Goal: Check status

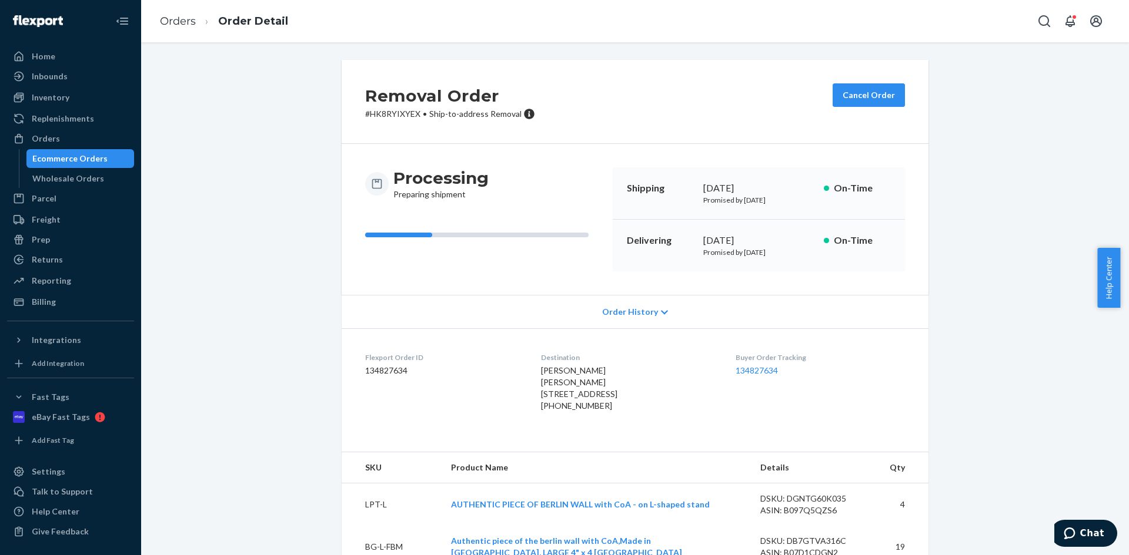
scroll to position [1369, 0]
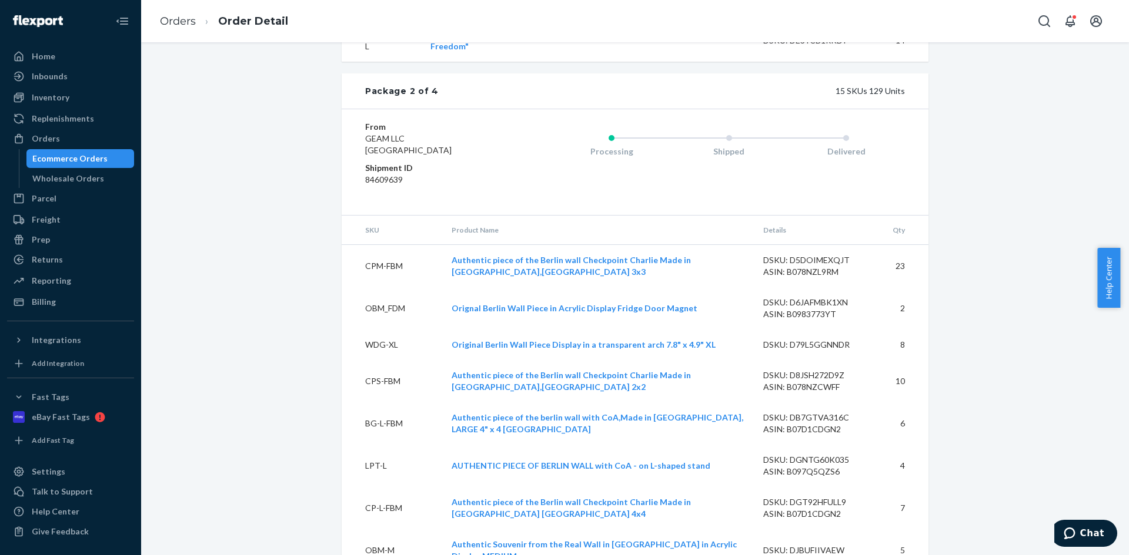
click at [82, 159] on div "Ecommerce Orders" at bounding box center [69, 159] width 75 height 12
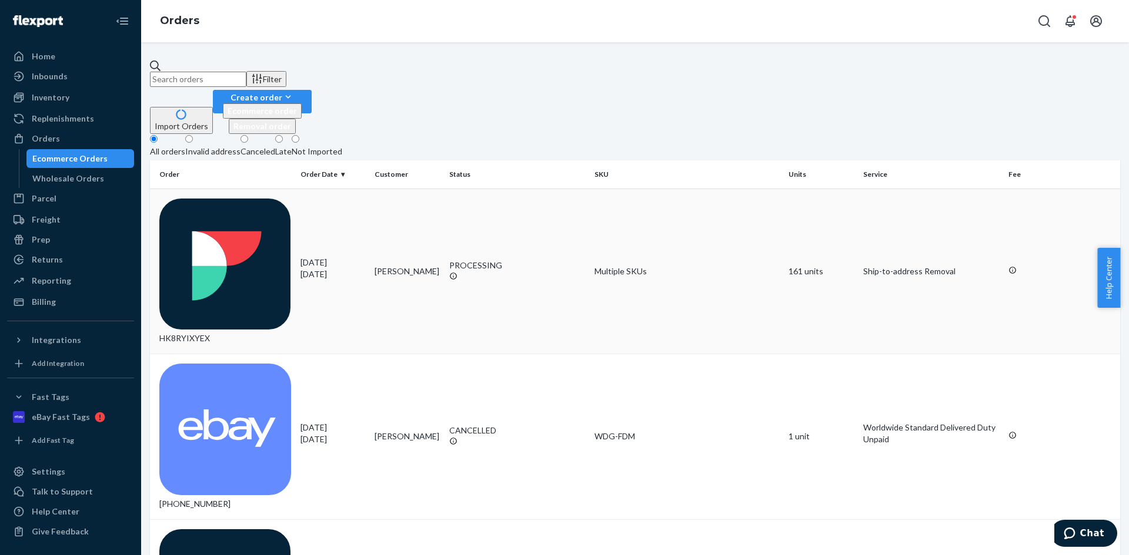
click at [250, 199] on div "HK8RYIXYEX" at bounding box center [225, 272] width 132 height 146
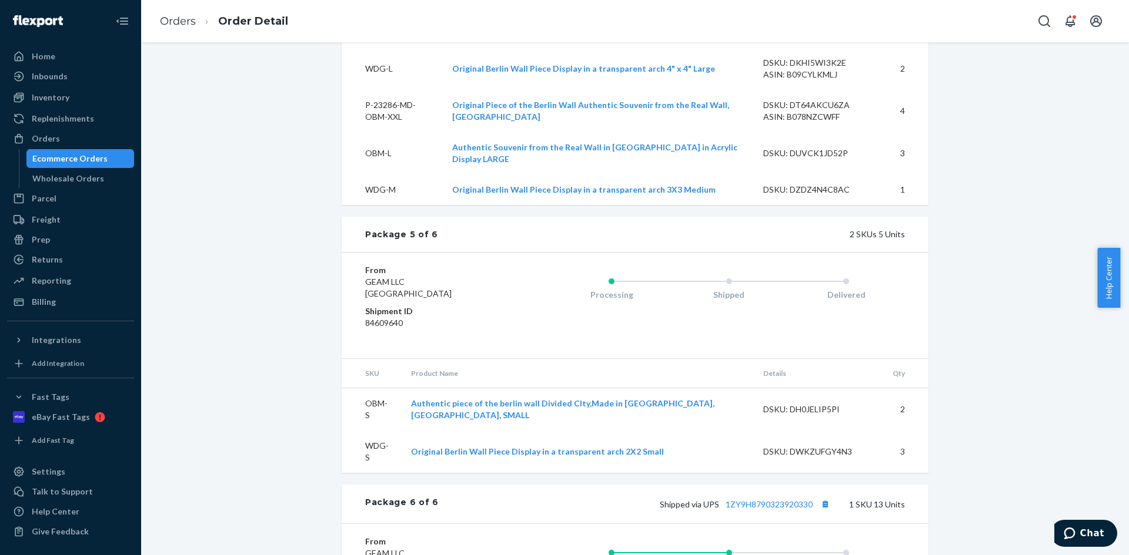
scroll to position [2952, 0]
